Goal: Task Accomplishment & Management: Complete application form

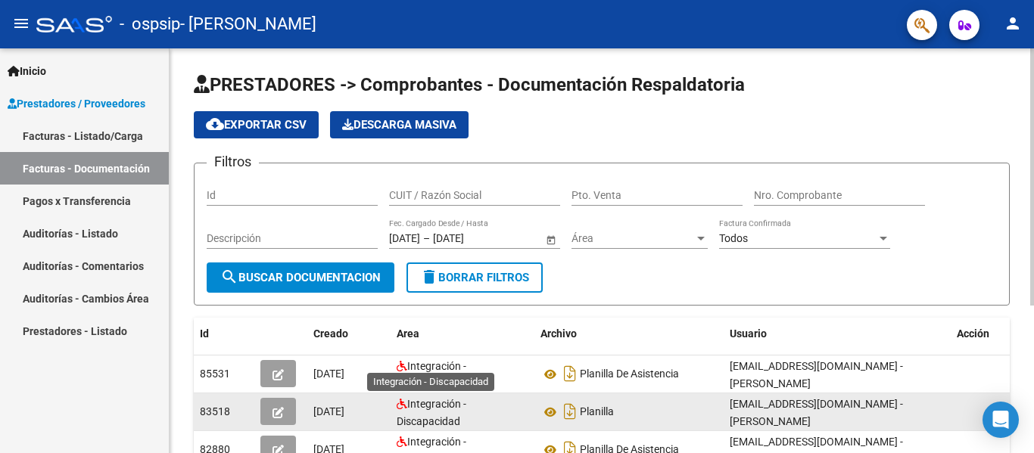
click at [425, 403] on span "Integración - Discapacidad" at bounding box center [432, 413] width 70 height 30
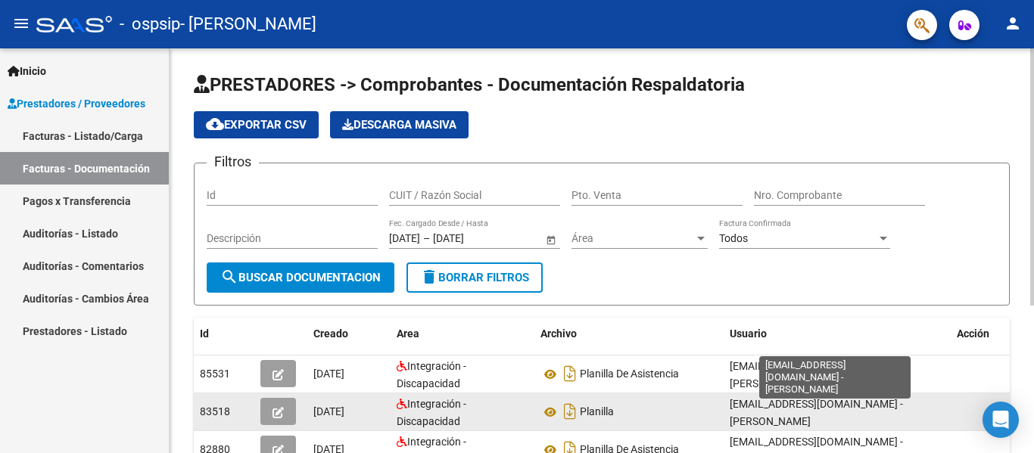
click at [821, 411] on span "[EMAIL_ADDRESS][DOMAIN_NAME] - [PERSON_NAME]" at bounding box center [816, 413] width 173 height 30
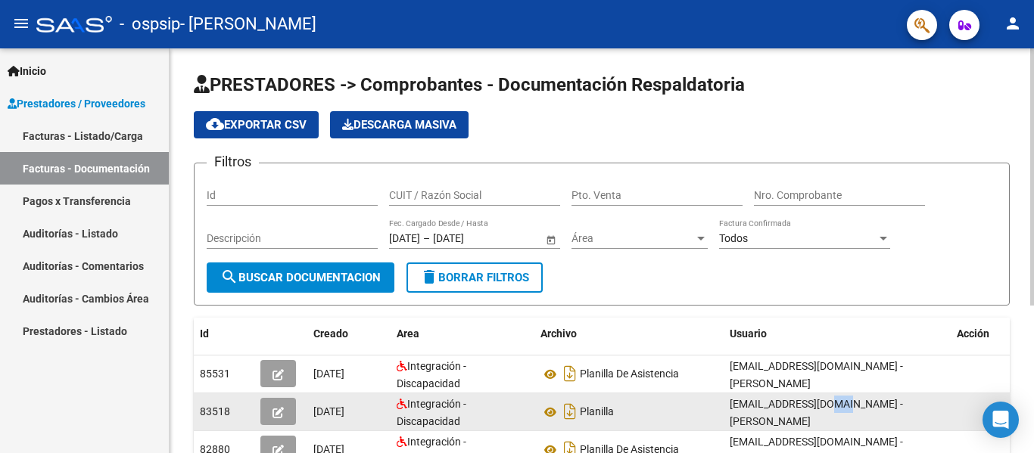
click at [821, 411] on span "[EMAIL_ADDRESS][DOMAIN_NAME] - [PERSON_NAME]" at bounding box center [816, 413] width 173 height 30
click at [580, 422] on div "Planilla" at bounding box center [628, 412] width 177 height 24
click at [571, 410] on icon "Descargar documento" at bounding box center [570, 412] width 20 height 24
click at [544, 414] on icon at bounding box center [550, 412] width 20 height 18
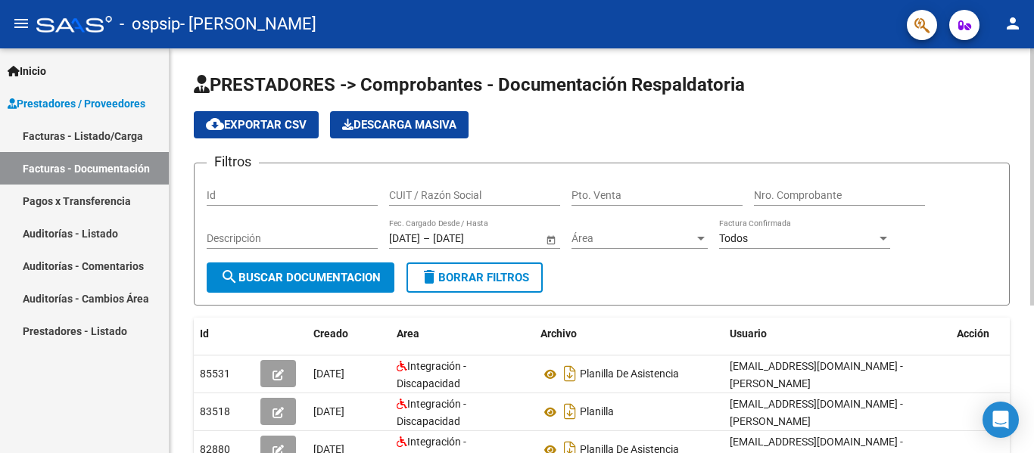
scroll to position [233, 0]
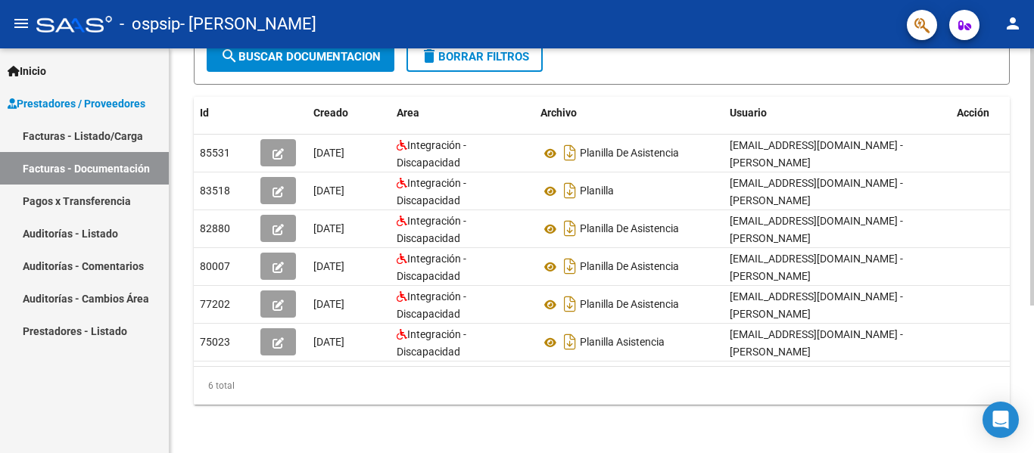
click at [1033, 353] on div at bounding box center [1032, 250] width 4 height 405
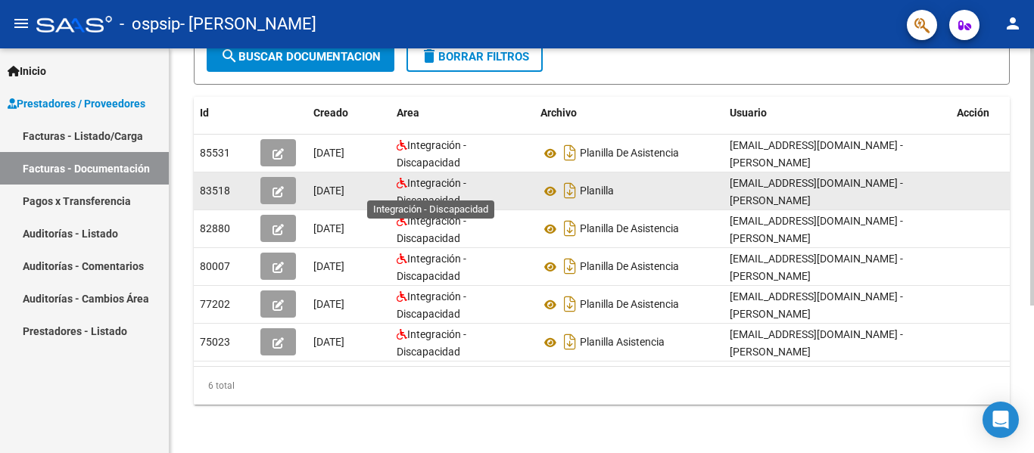
click at [442, 182] on span "Integración - Discapacidad" at bounding box center [432, 192] width 70 height 30
click at [276, 186] on icon "button" at bounding box center [278, 191] width 11 height 11
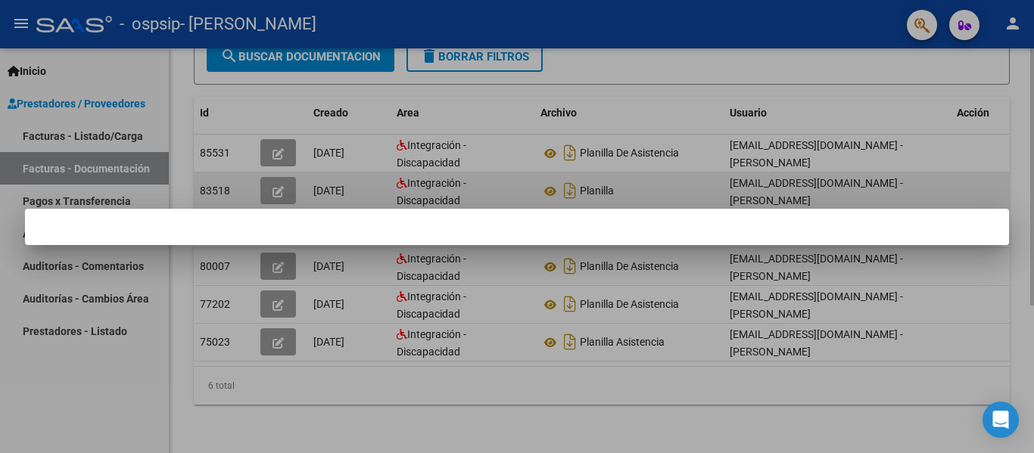
click at [276, 183] on div at bounding box center [517, 226] width 1034 height 453
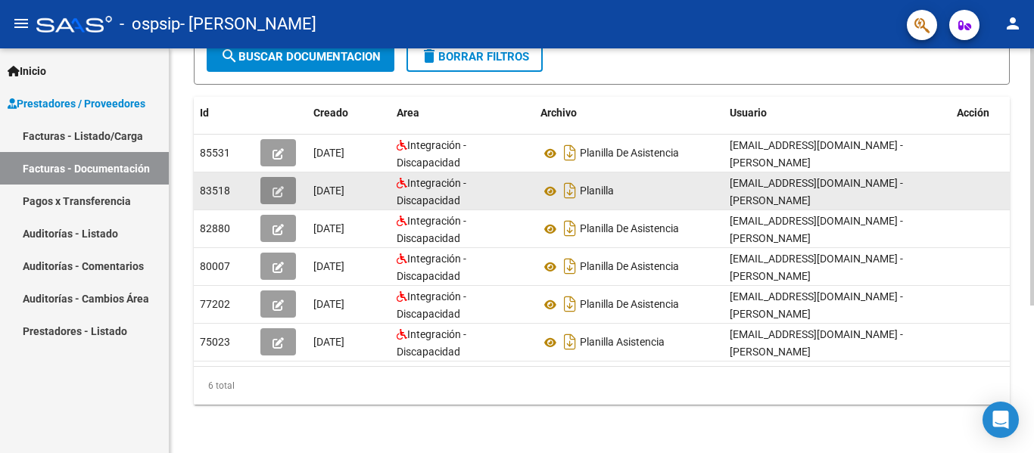
click at [276, 186] on icon "button" at bounding box center [278, 191] width 11 height 11
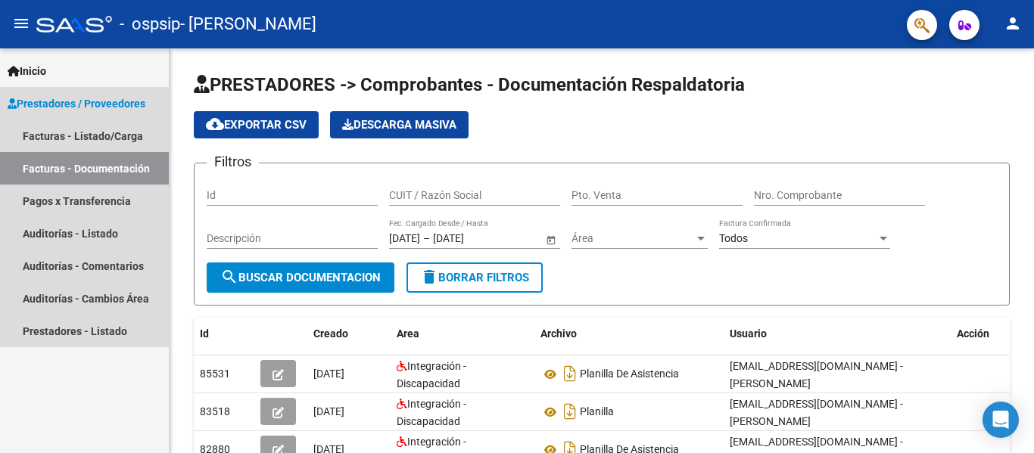
click at [103, 171] on link "Facturas - Documentación" at bounding box center [84, 168] width 169 height 33
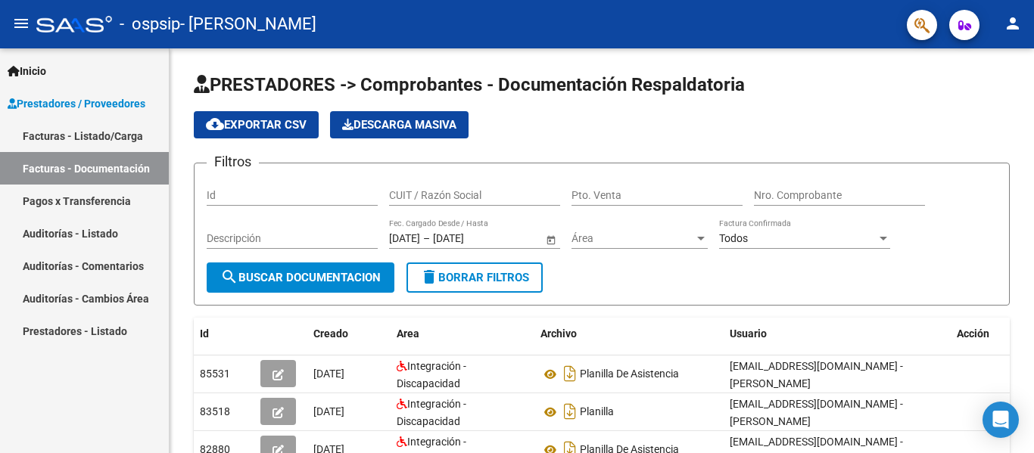
click at [112, 125] on link "Facturas - Listado/Carga" at bounding box center [84, 136] width 169 height 33
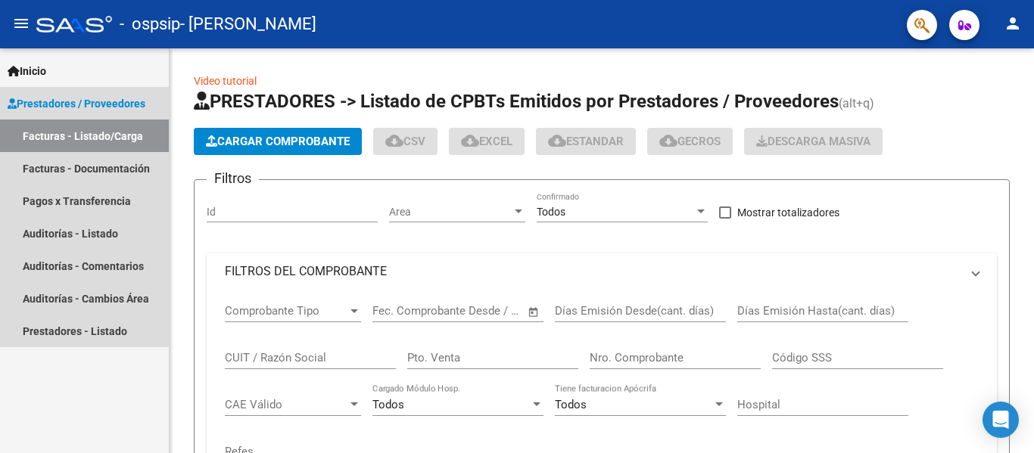
click at [112, 125] on link "Facturas - Listado/Carga" at bounding box center [84, 136] width 169 height 33
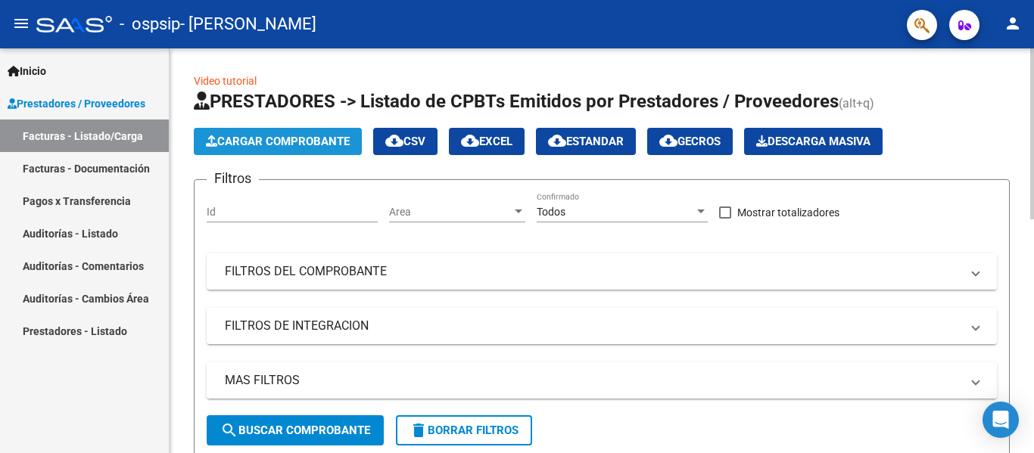
click at [291, 151] on button "Cargar Comprobante" at bounding box center [278, 141] width 168 height 27
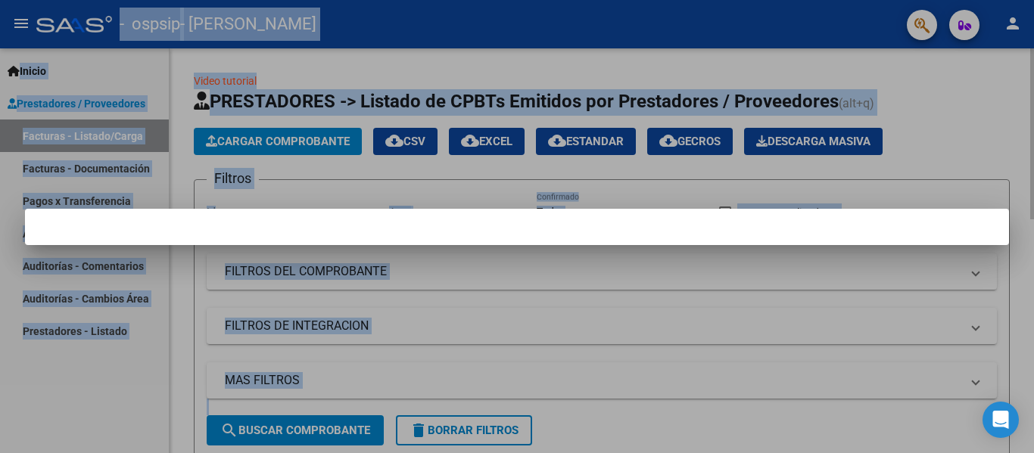
click at [291, 151] on div at bounding box center [517, 226] width 1034 height 453
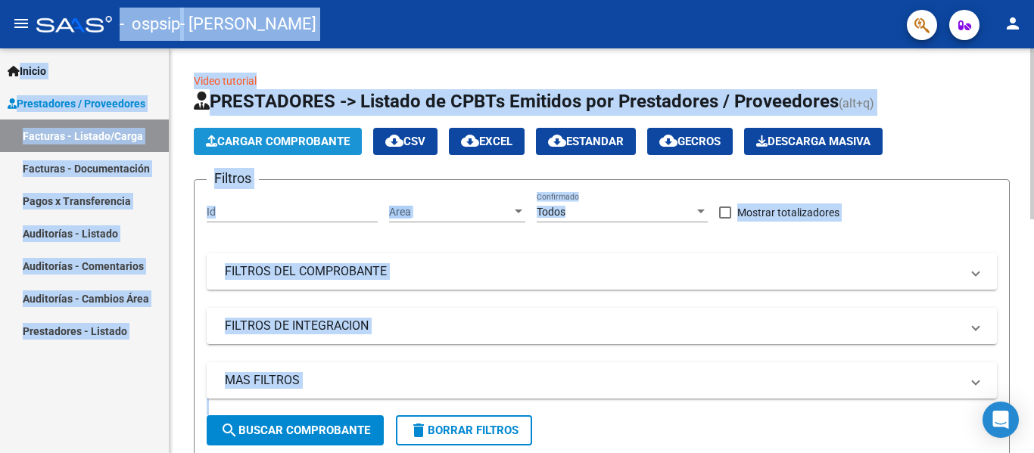
click at [273, 147] on span "Cargar Comprobante" at bounding box center [278, 142] width 144 height 14
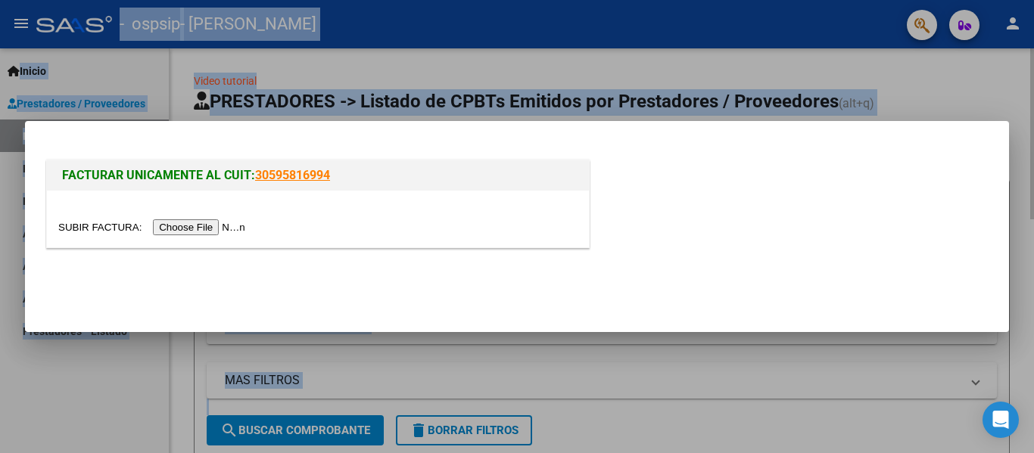
click at [273, 147] on div "FACTURAR UNICAMENTE AL CUIT: 30595816994" at bounding box center [517, 226] width 984 height 211
click at [192, 228] on input "file" at bounding box center [154, 228] width 192 height 16
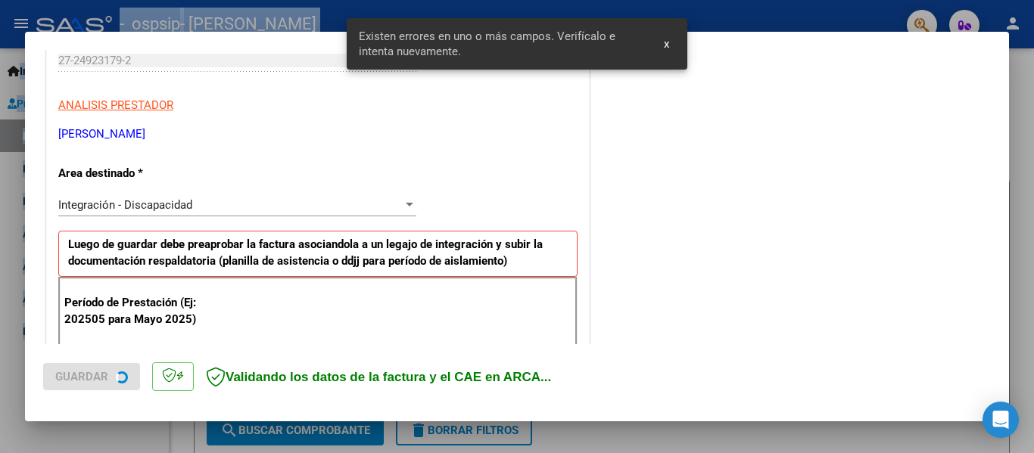
scroll to position [380, 0]
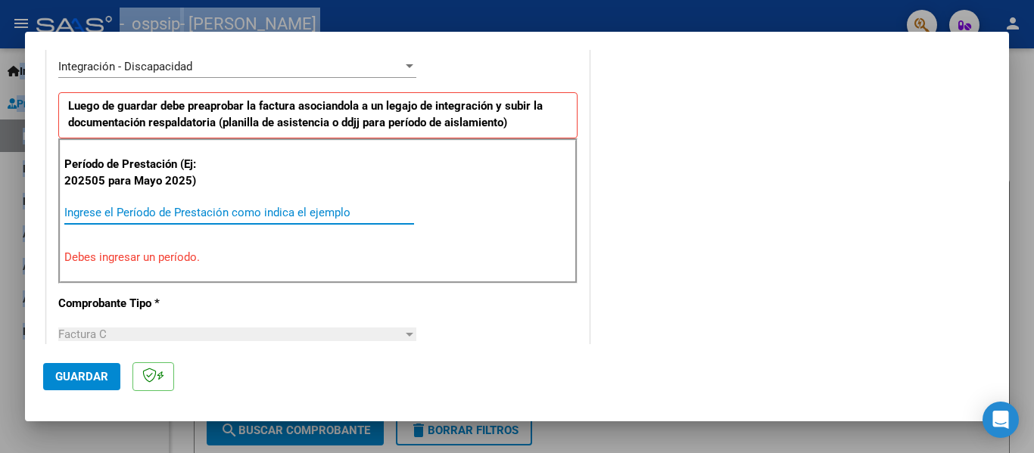
click at [145, 213] on input "Ingrese el Período de Prestación como indica el ejemplo" at bounding box center [239, 213] width 350 height 14
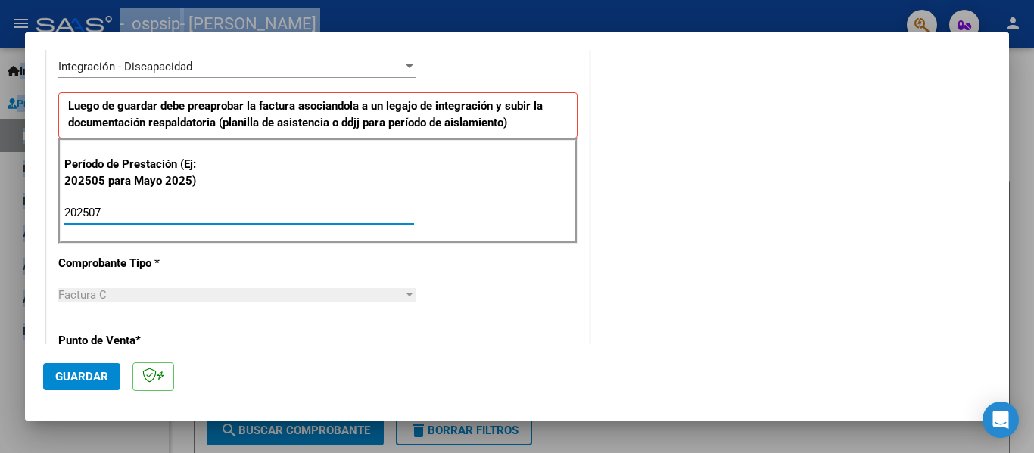
type input "202507"
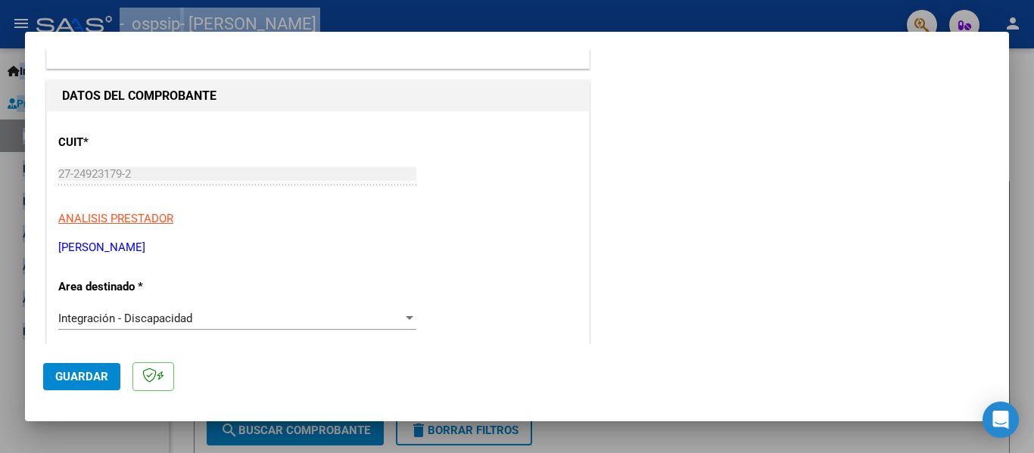
scroll to position [123, 0]
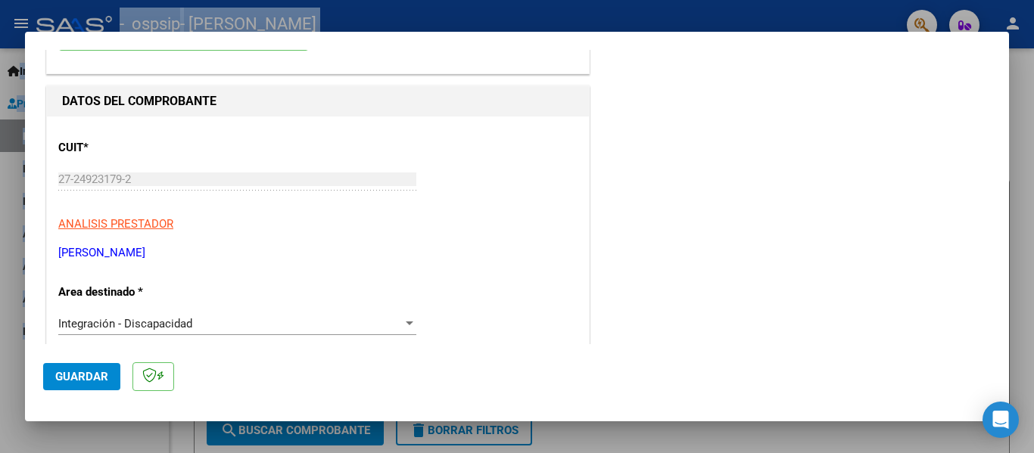
click at [165, 316] on div "Integración - Discapacidad Seleccionar Area" at bounding box center [237, 324] width 358 height 23
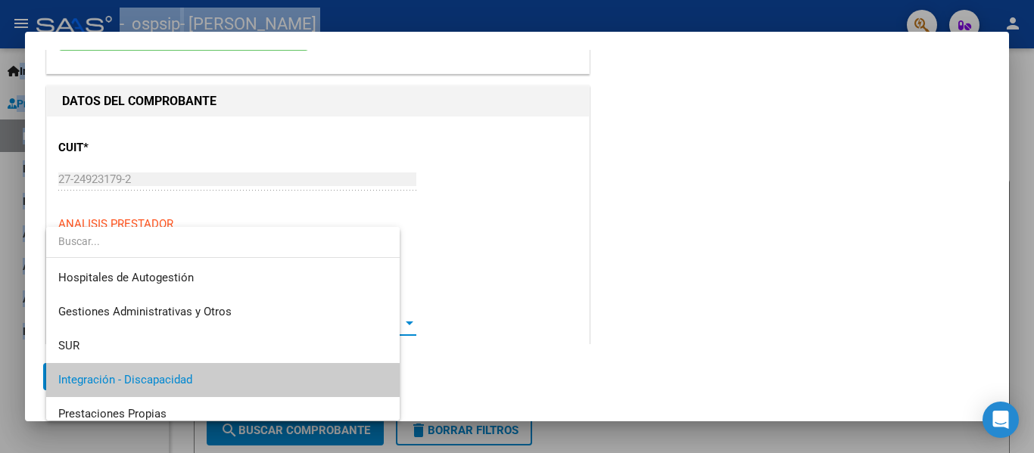
scroll to position [57, 0]
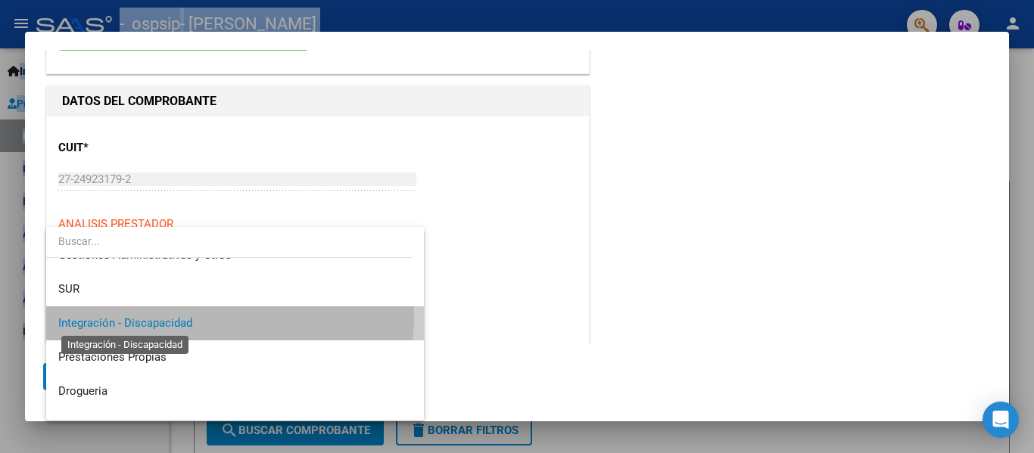
click at [165, 316] on span "Integración - Discapacidad" at bounding box center [125, 323] width 134 height 14
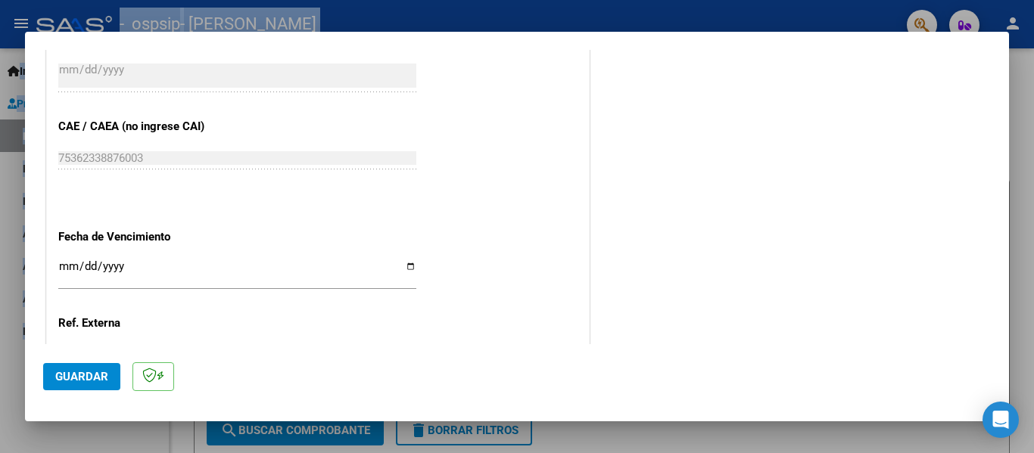
scroll to position [940, 0]
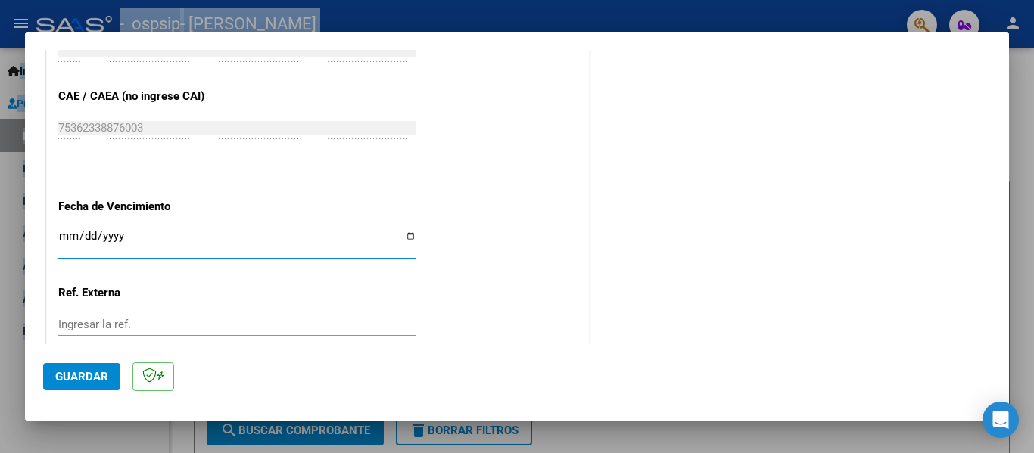
click at [69, 232] on input "Ingresar la fecha" at bounding box center [237, 242] width 358 height 24
type input "[DATE]"
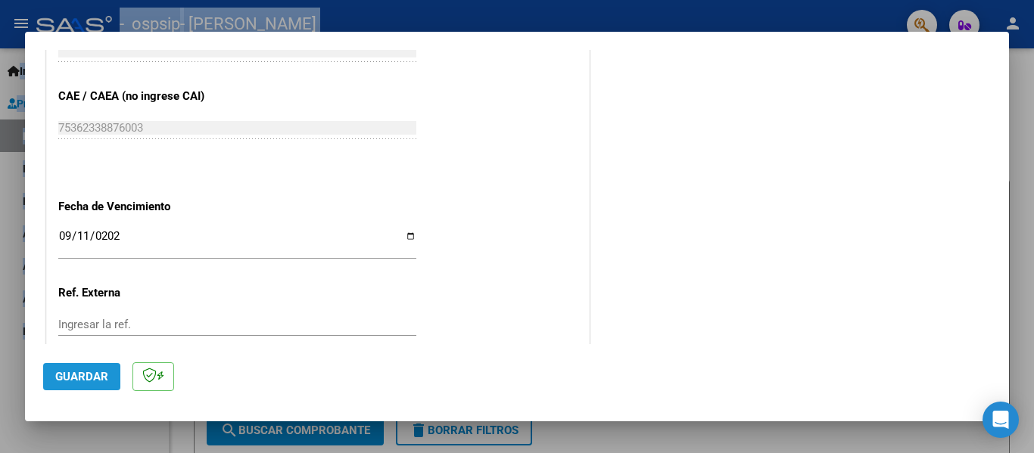
click at [82, 376] on span "Guardar" at bounding box center [81, 377] width 53 height 14
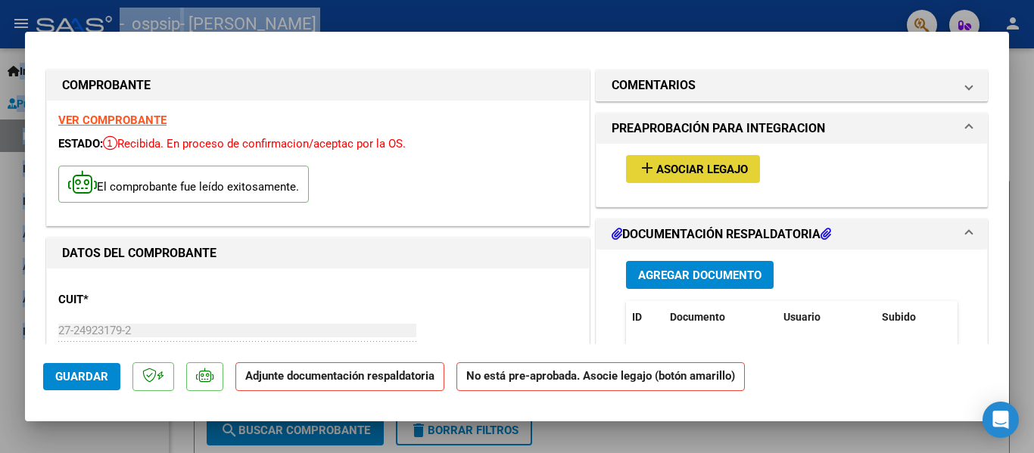
click at [666, 178] on button "add Asociar Legajo" at bounding box center [693, 169] width 134 height 28
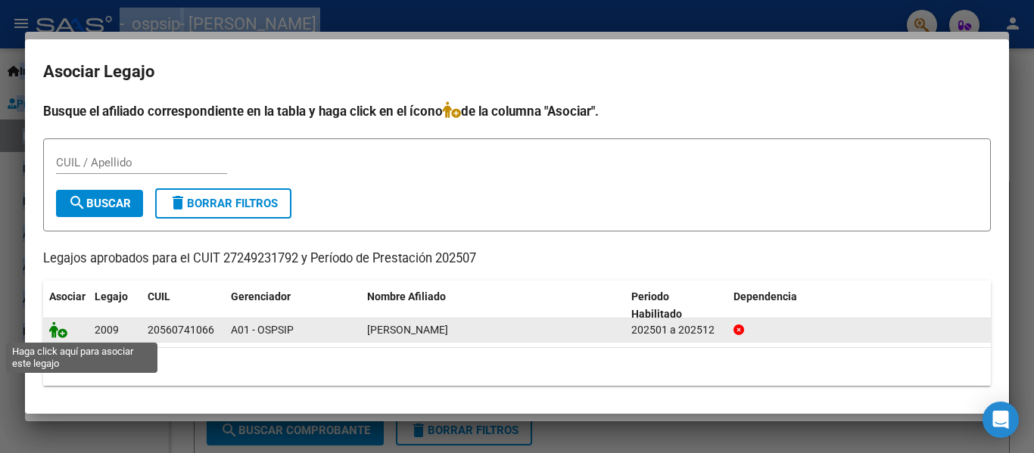
click at [58, 334] on icon at bounding box center [58, 330] width 18 height 17
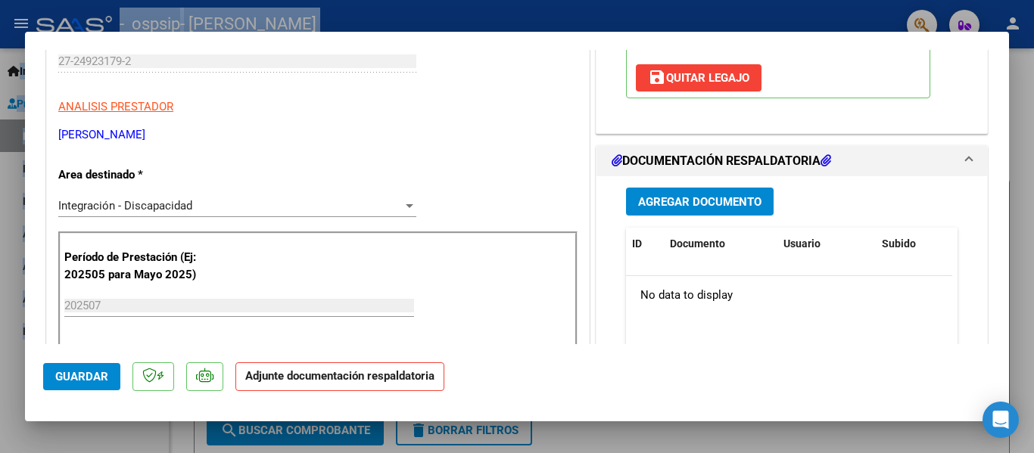
scroll to position [273, 0]
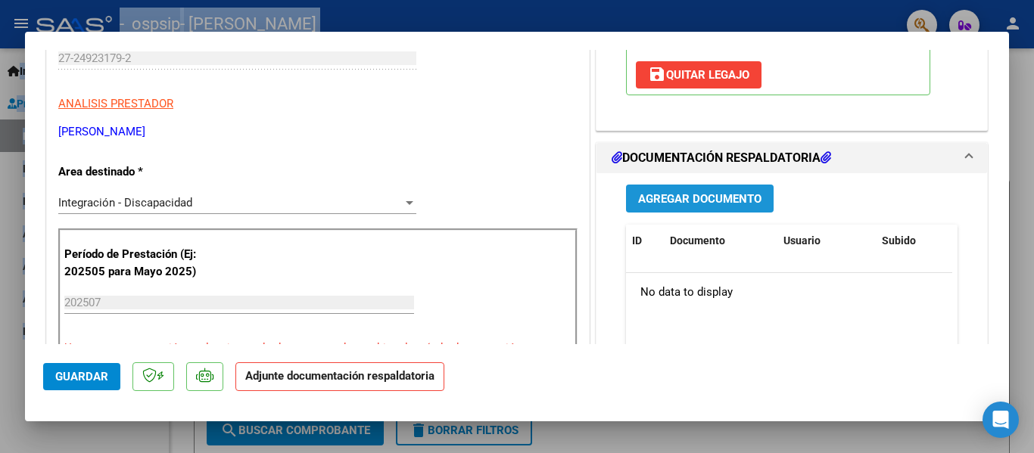
click at [709, 191] on button "Agregar Documento" at bounding box center [700, 199] width 148 height 28
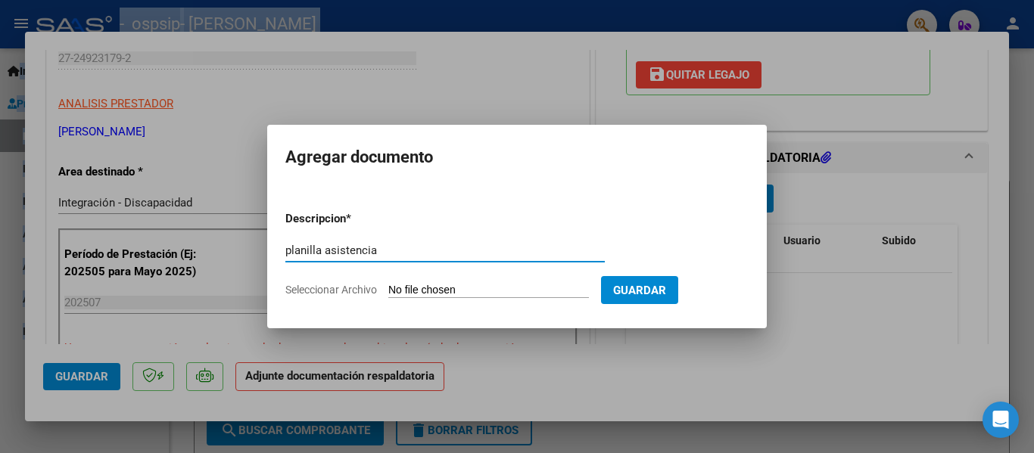
type input "planilla asistencia"
click at [357, 289] on span "Seleccionar Archivo" at bounding box center [331, 290] width 92 height 12
click at [388, 289] on input "Seleccionar Archivo" at bounding box center [488, 291] width 201 height 14
click at [347, 285] on span "Seleccionar Archivo" at bounding box center [331, 290] width 92 height 12
click at [388, 285] on input "Seleccionar Archivo" at bounding box center [488, 291] width 201 height 14
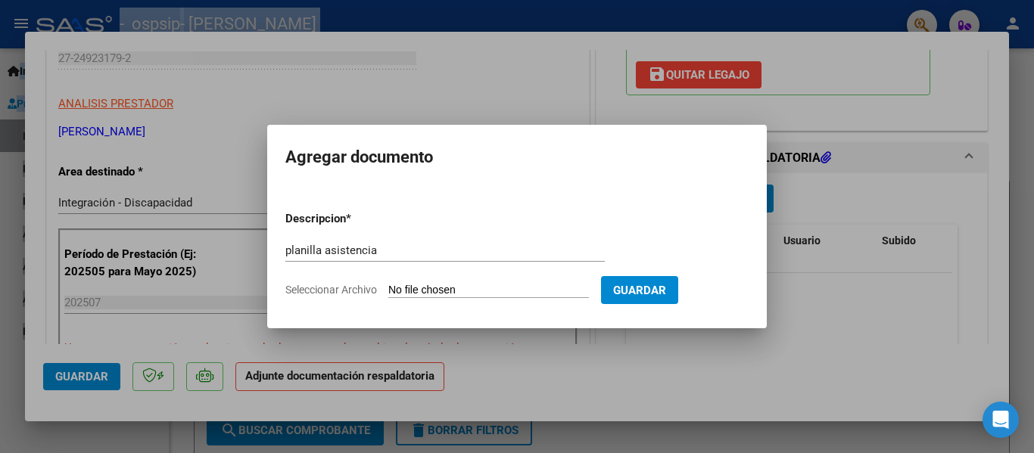
type input "C:\fakepath\Adobe [DEMOGRAPHIC_DATA] [DATE] (1).pdf"
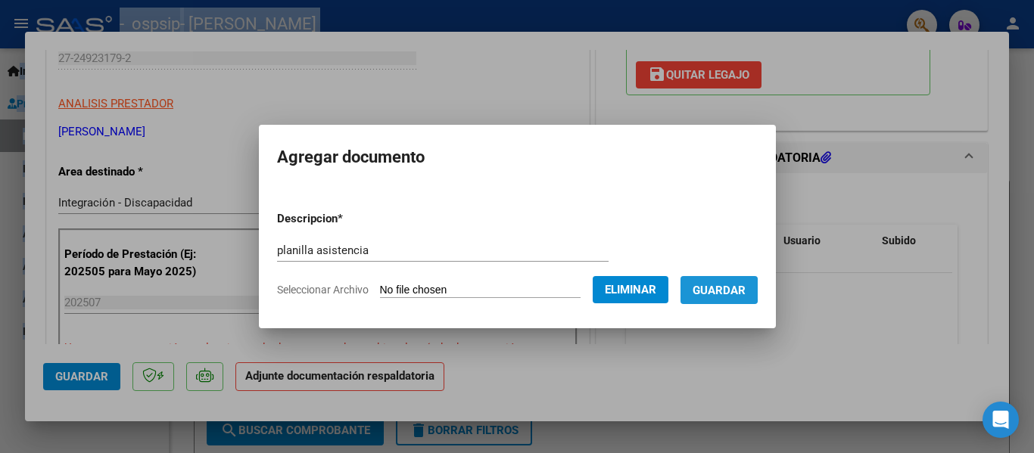
click at [715, 290] on span "Guardar" at bounding box center [719, 291] width 53 height 14
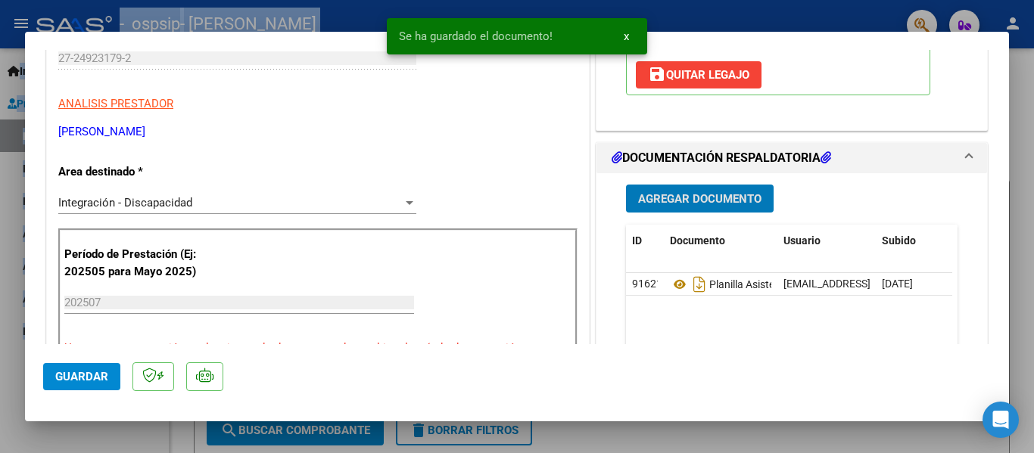
click at [64, 384] on span "Guardar" at bounding box center [81, 377] width 53 height 14
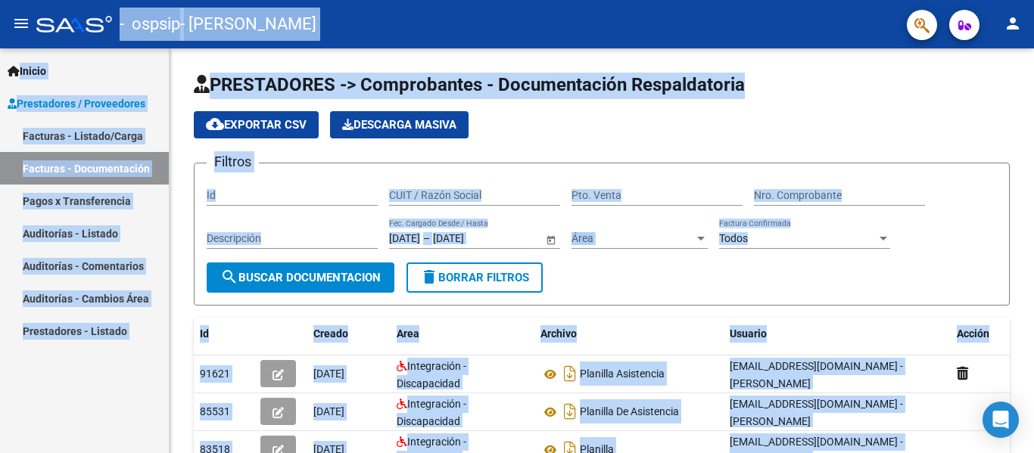
click at [95, 139] on link "Facturas - Listado/Carga" at bounding box center [84, 136] width 169 height 33
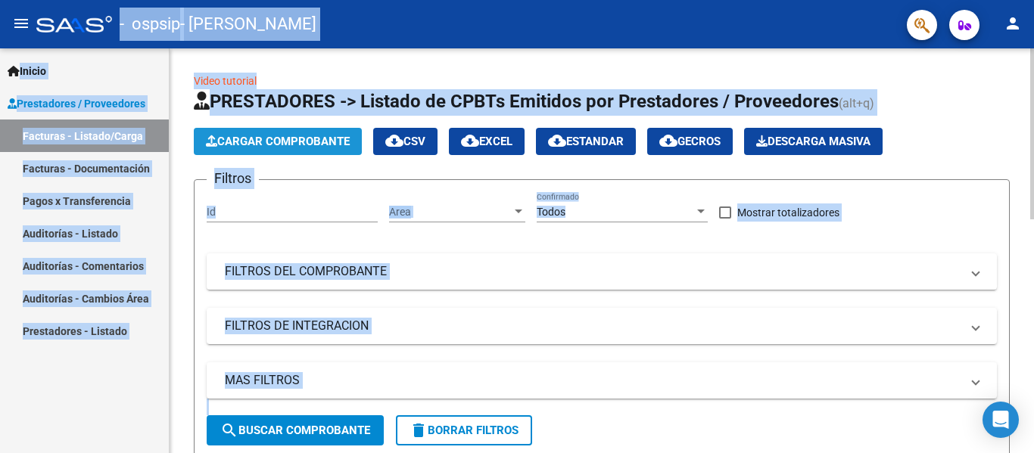
click at [269, 148] on span "Cargar Comprobante" at bounding box center [278, 142] width 144 height 14
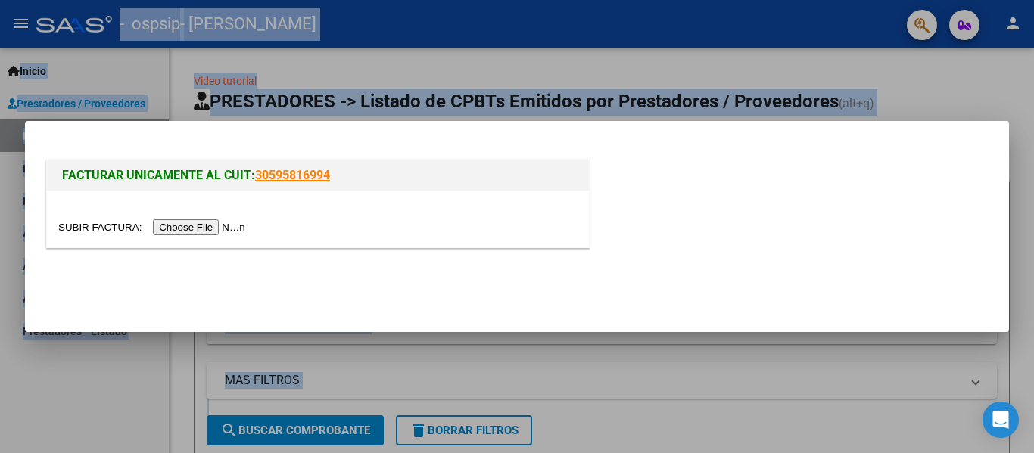
click at [233, 222] on input "file" at bounding box center [154, 228] width 192 height 16
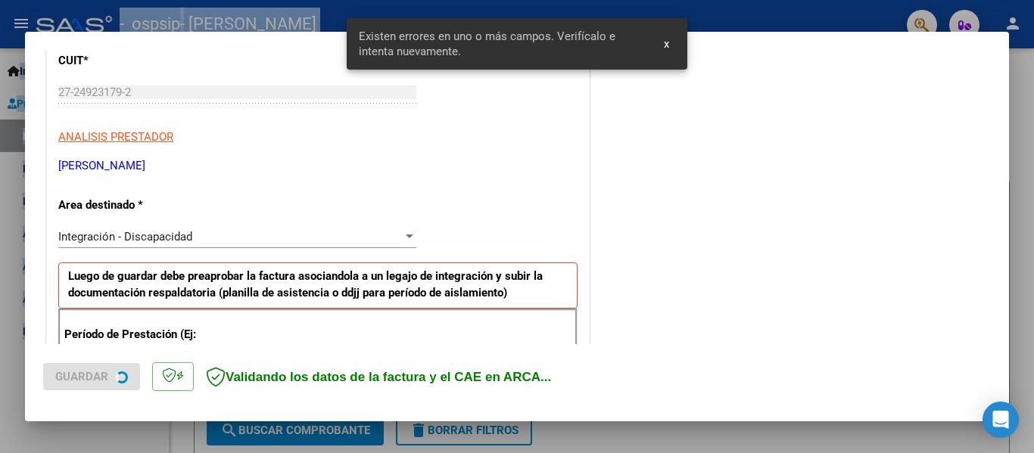
scroll to position [351, 0]
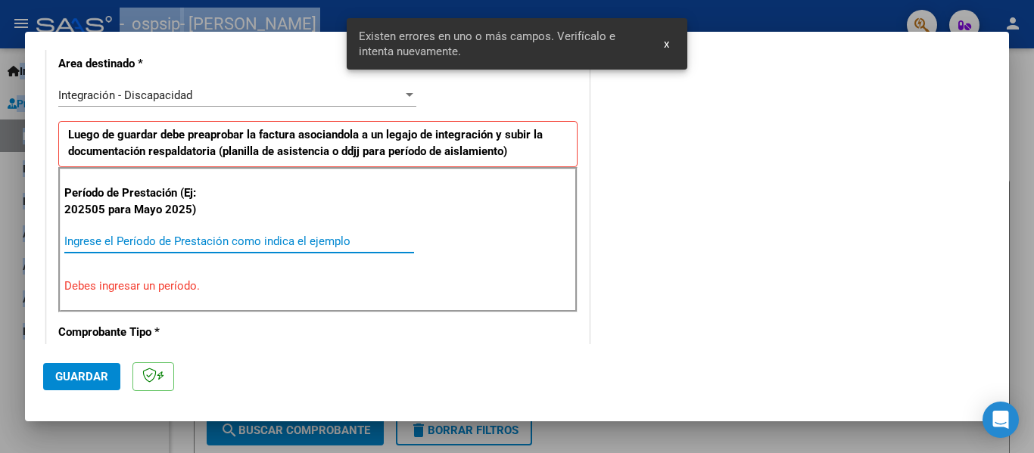
click at [257, 235] on input "Ingrese el Período de Prestación como indica el ejemplo" at bounding box center [239, 242] width 350 height 14
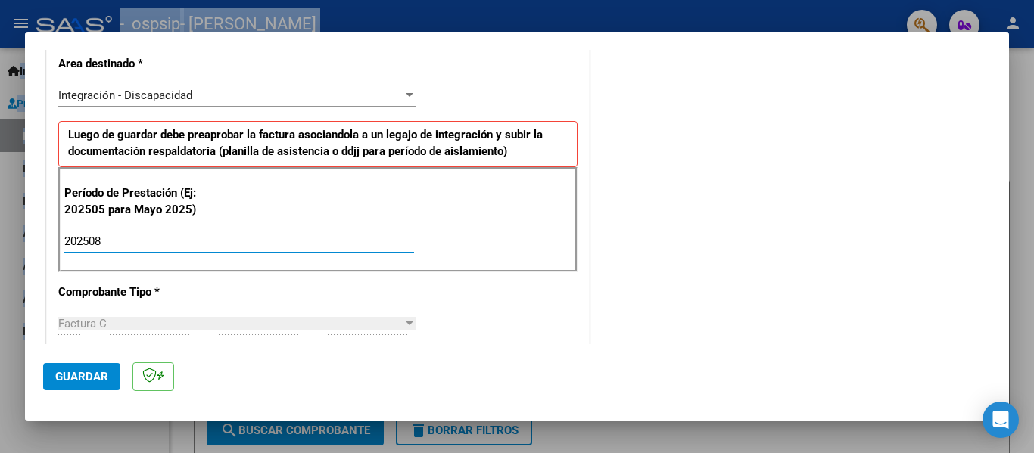
type input "202508"
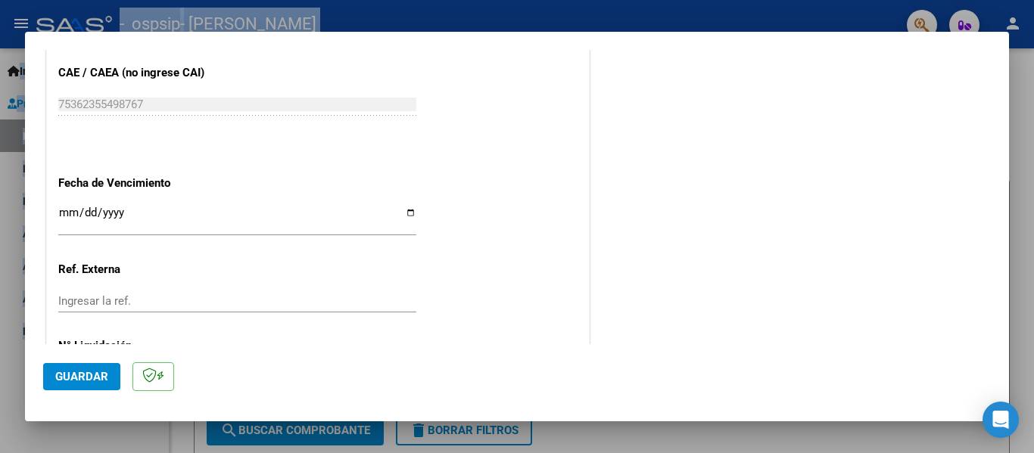
scroll to position [987, 0]
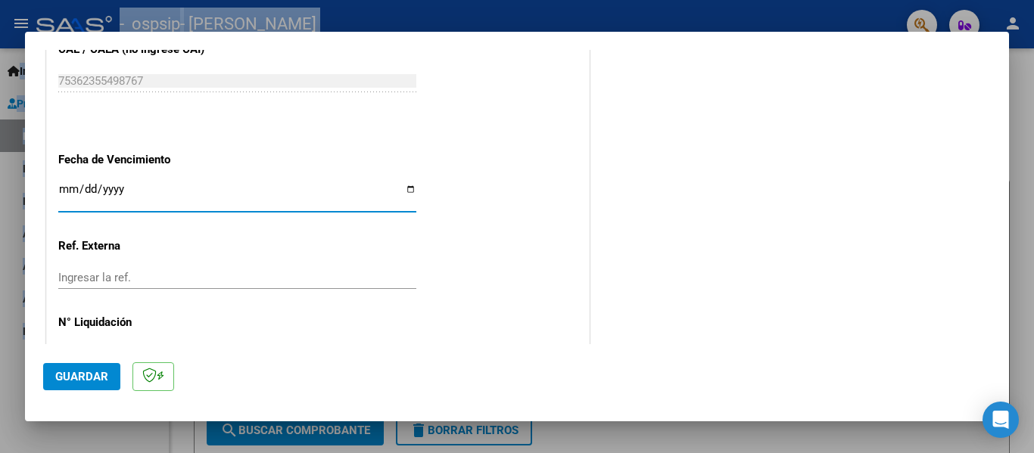
click at [67, 189] on input "Ingresar la fecha" at bounding box center [237, 195] width 358 height 24
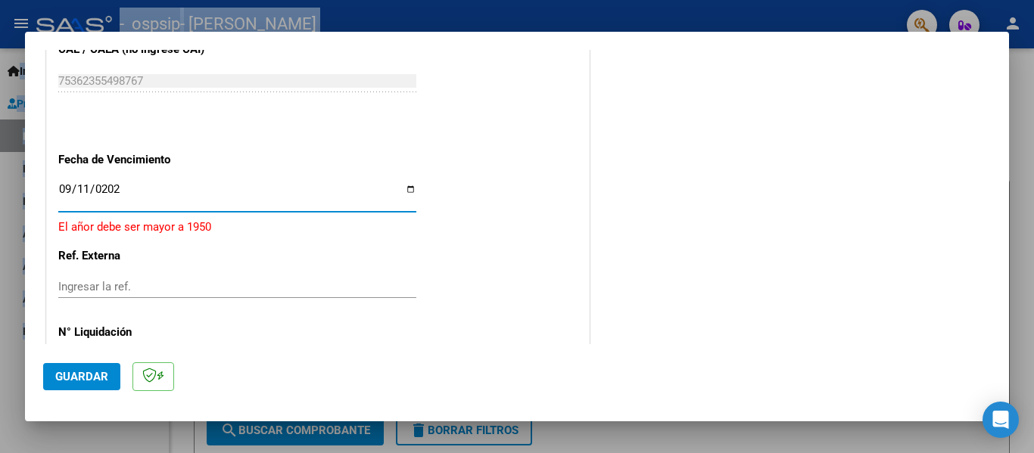
type input "[DATE]"
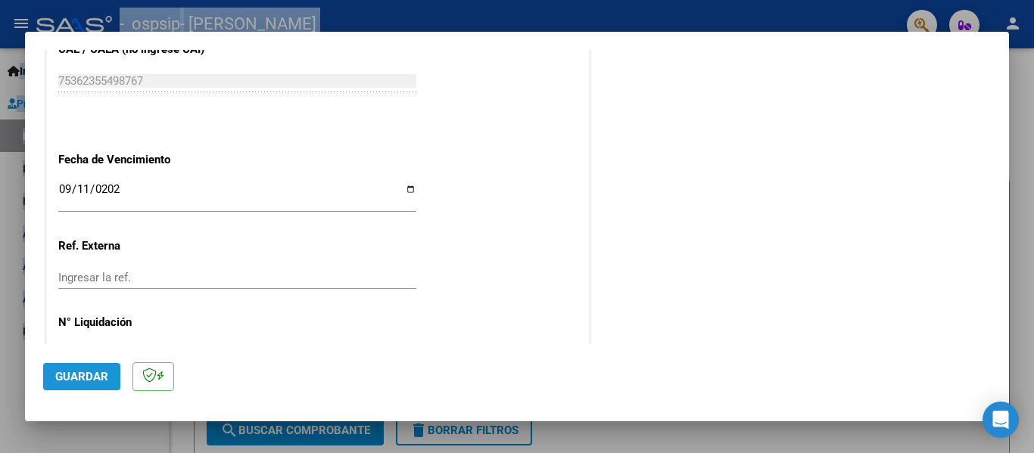
click at [89, 381] on span "Guardar" at bounding box center [81, 377] width 53 height 14
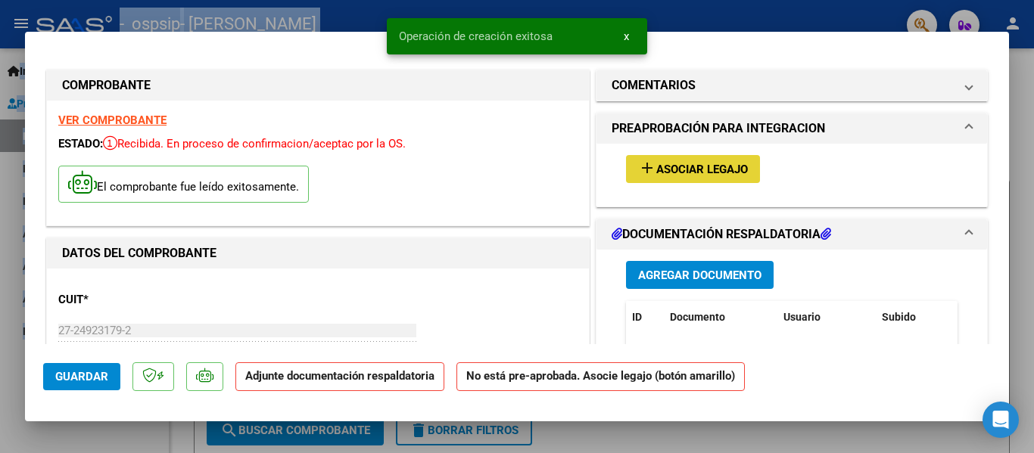
click at [683, 177] on button "add Asociar Legajo" at bounding box center [693, 169] width 134 height 28
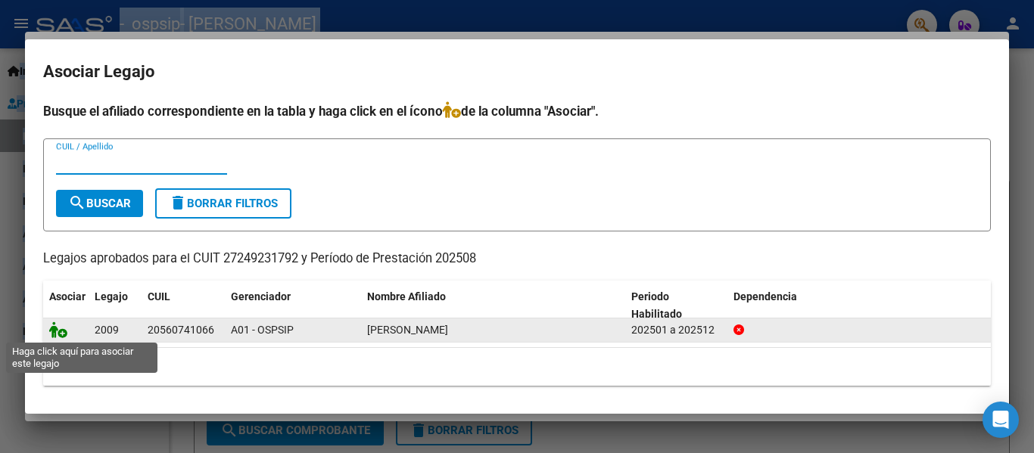
click at [58, 334] on icon at bounding box center [58, 330] width 18 height 17
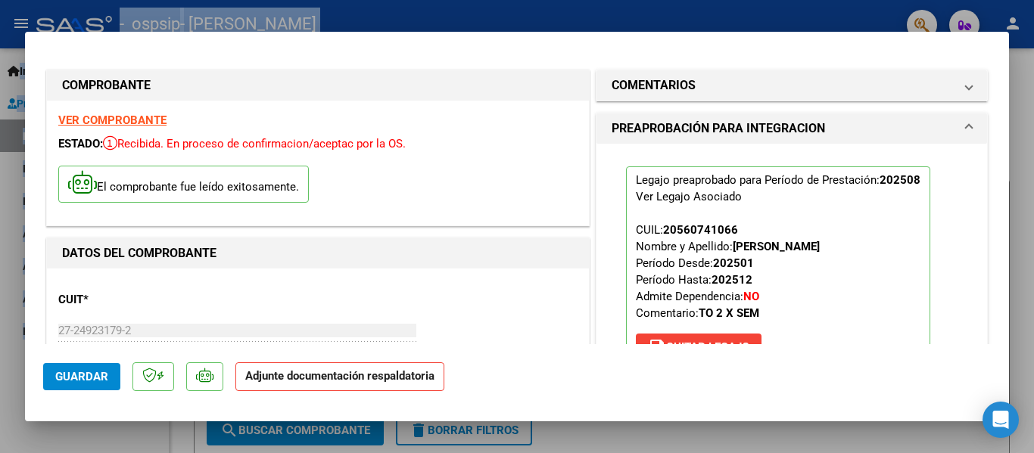
scroll to position [257, 0]
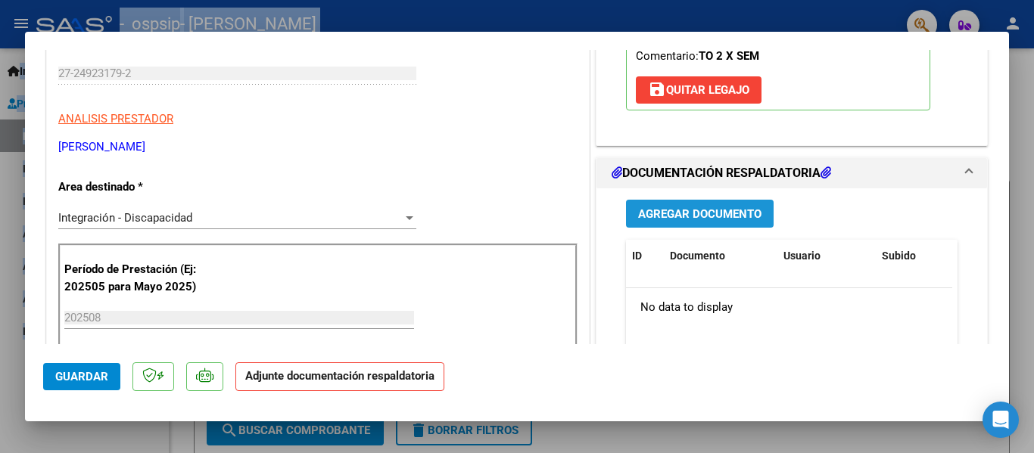
click at [688, 223] on button "Agregar Documento" at bounding box center [700, 214] width 148 height 28
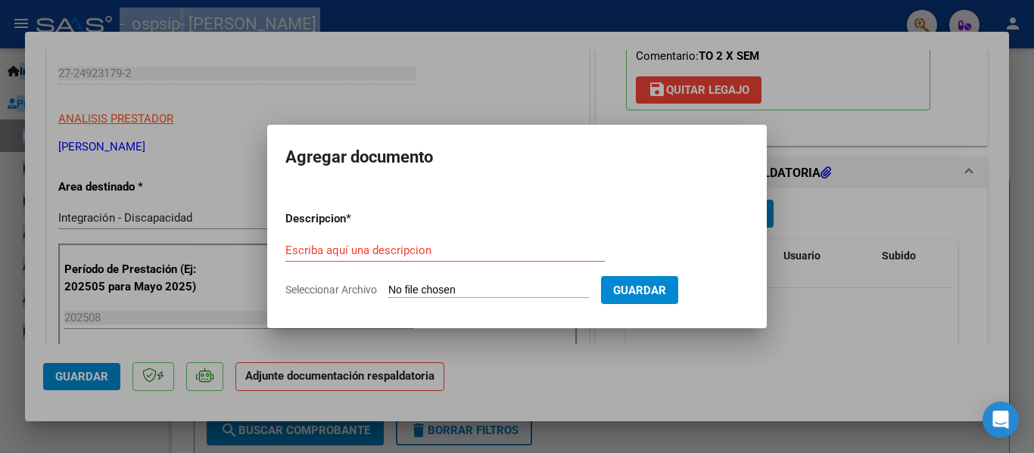
click at [338, 291] on span "Seleccionar Archivo" at bounding box center [331, 290] width 92 height 12
click at [388, 291] on input "Seleccionar Archivo" at bounding box center [488, 291] width 201 height 14
click at [344, 286] on span "Seleccionar Archivo" at bounding box center [331, 290] width 92 height 12
click at [388, 286] on input "Seleccionar Archivo" at bounding box center [488, 291] width 201 height 14
type input "C:\fakepath\Adobe [DEMOGRAPHIC_DATA] [DATE].pdf"
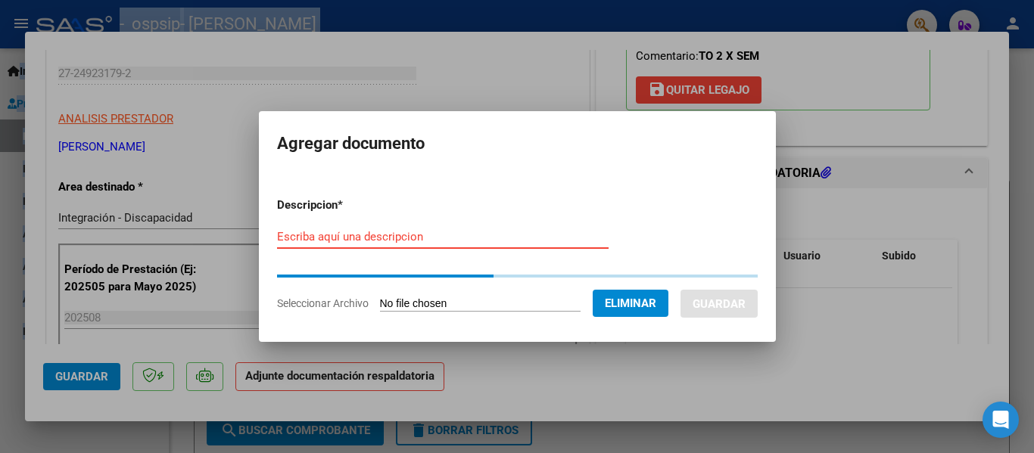
click at [385, 231] on form "Descripcion * Escriba aquí una descripcion Seleccionar Archivo Eliminar Guardar" at bounding box center [517, 254] width 481 height 138
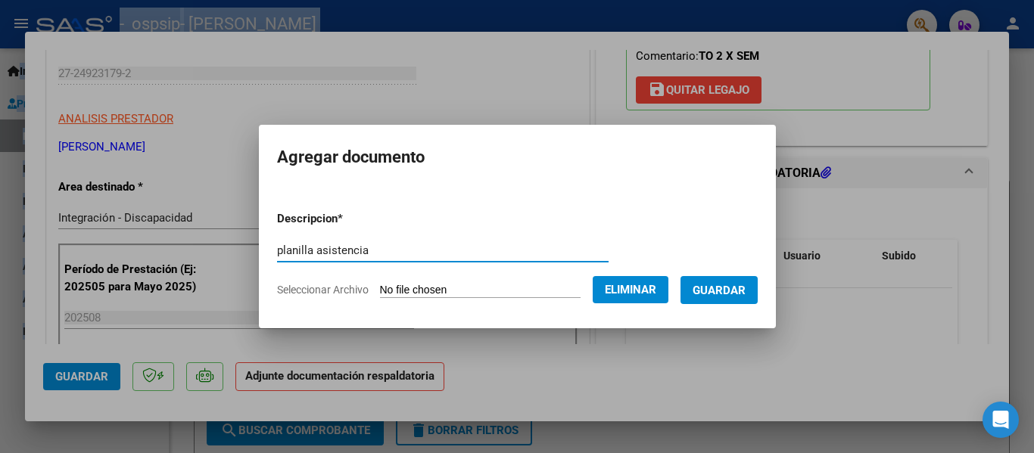
type input "planilla asistencia"
click at [731, 296] on span "Guardar" at bounding box center [719, 291] width 53 height 14
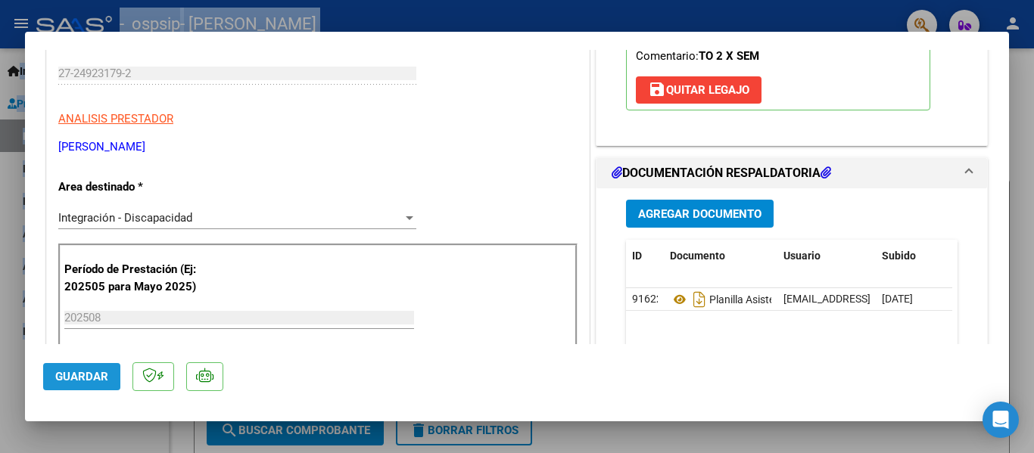
click at [80, 369] on button "Guardar" at bounding box center [81, 376] width 77 height 27
click at [74, 372] on span "Guardar" at bounding box center [81, 377] width 53 height 14
